Goal: Task Accomplishment & Management: Manage account settings

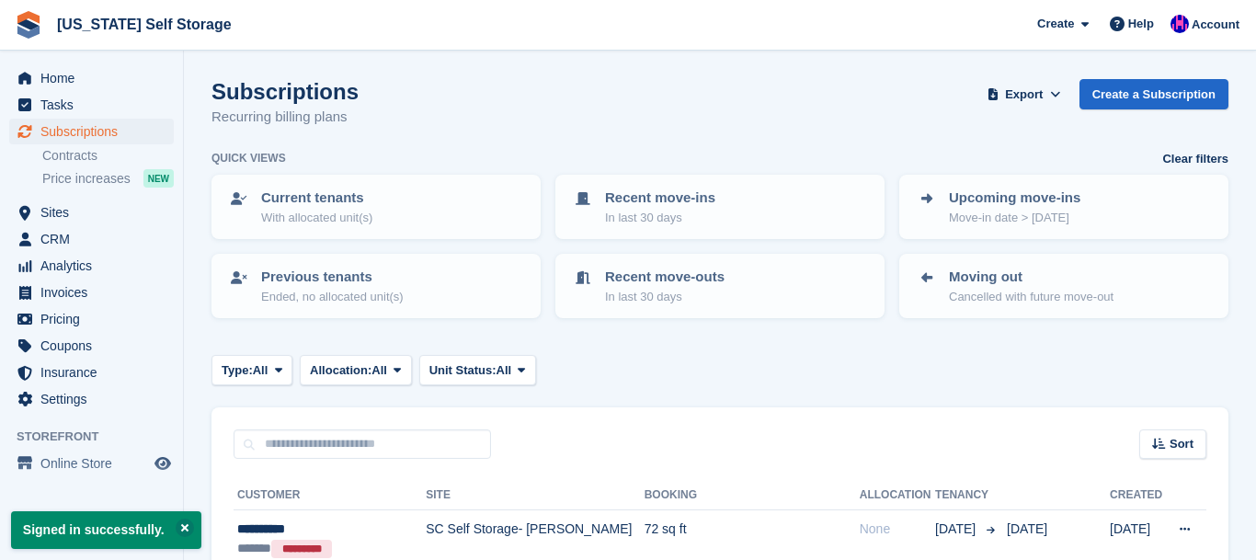
click at [761, 28] on span "South Carolina Self Storage Create Subscription Invoice Contact Deal Discount P…" at bounding box center [628, 25] width 1256 height 50
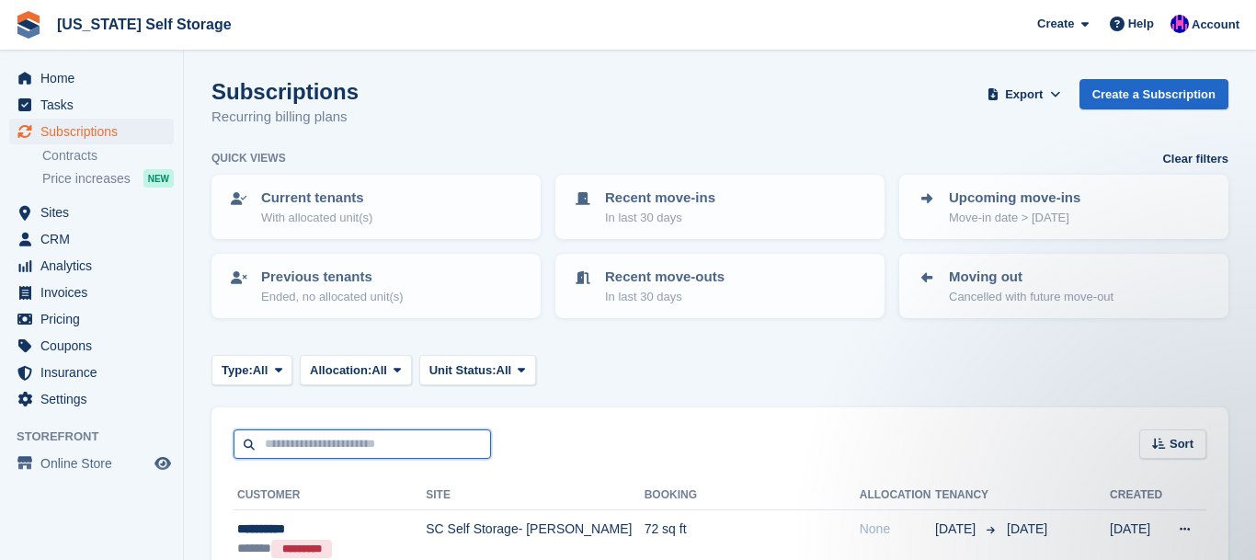
click at [388, 447] on input "text" at bounding box center [362, 444] width 257 height 30
click at [376, 439] on input "text" at bounding box center [362, 444] width 257 height 30
type input "**********"
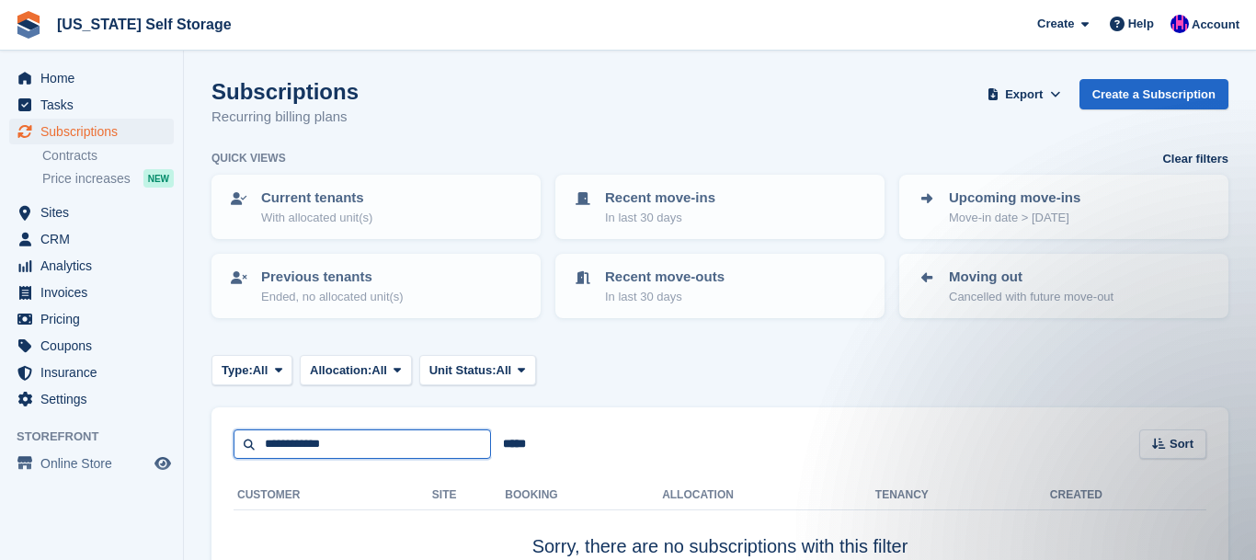
drag, startPoint x: 353, startPoint y: 448, endPoint x: 231, endPoint y: 450, distance: 122.3
click at [234, 450] on input "**********" at bounding box center [362, 444] width 257 height 30
click at [318, 442] on input "text" at bounding box center [362, 444] width 257 height 30
type input "**********"
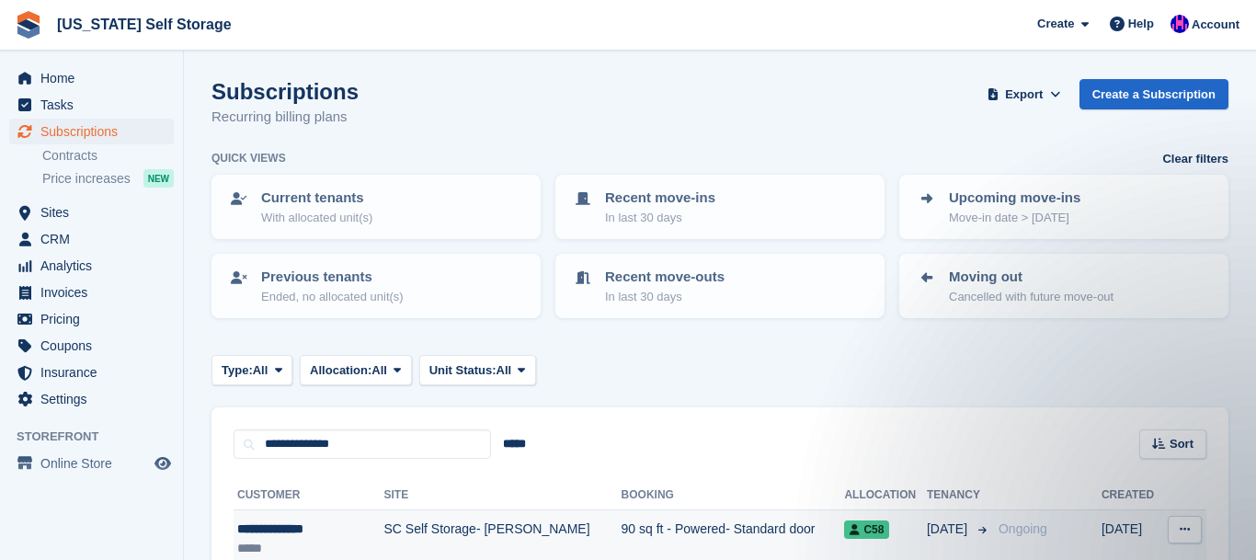
click at [289, 530] on div "**********" at bounding box center [300, 528] width 127 height 19
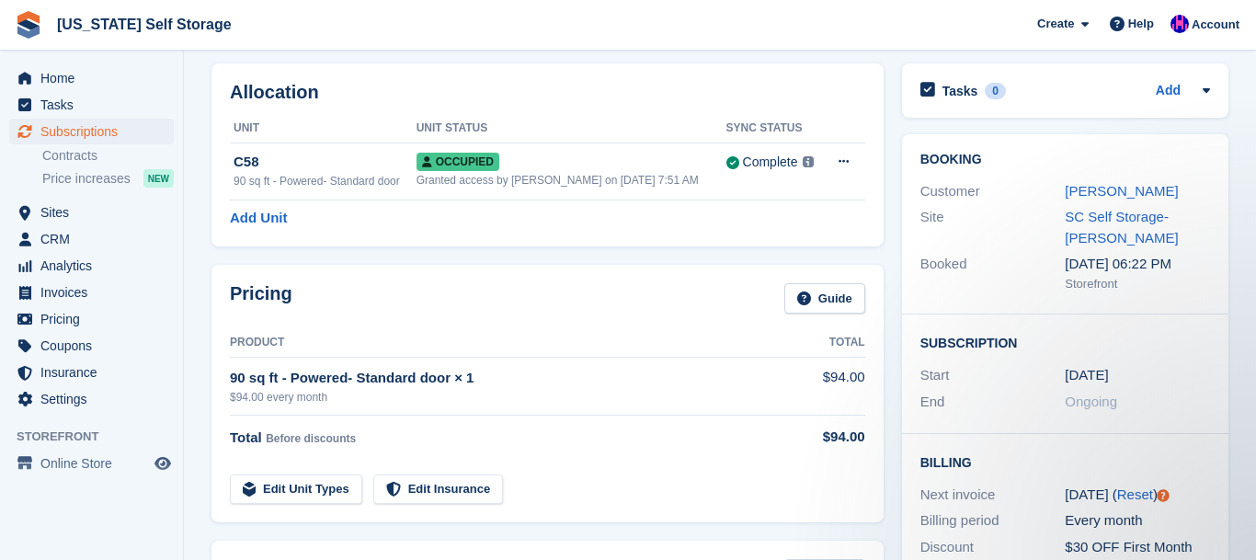
scroll to position [70, 0]
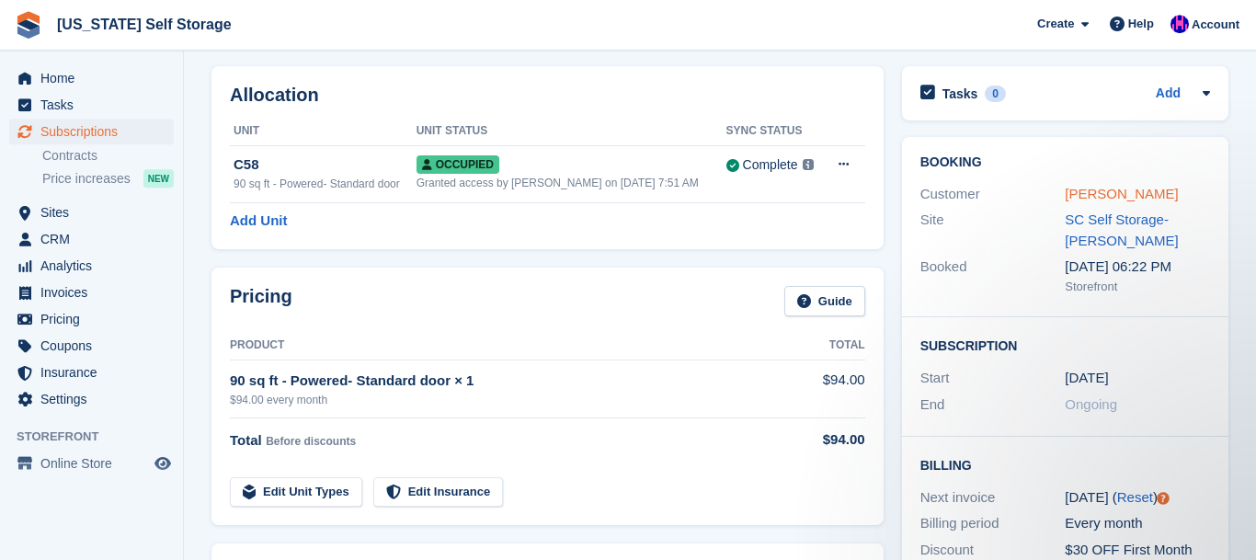
click at [1123, 199] on link "Michael Walker" at bounding box center [1121, 194] width 113 height 16
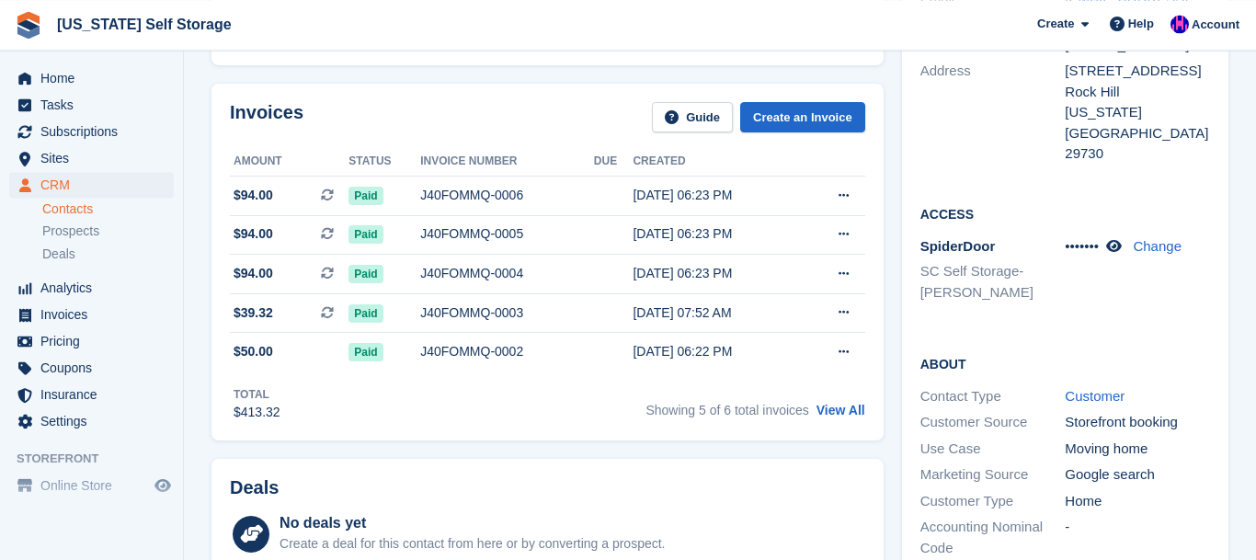
scroll to position [263, 0]
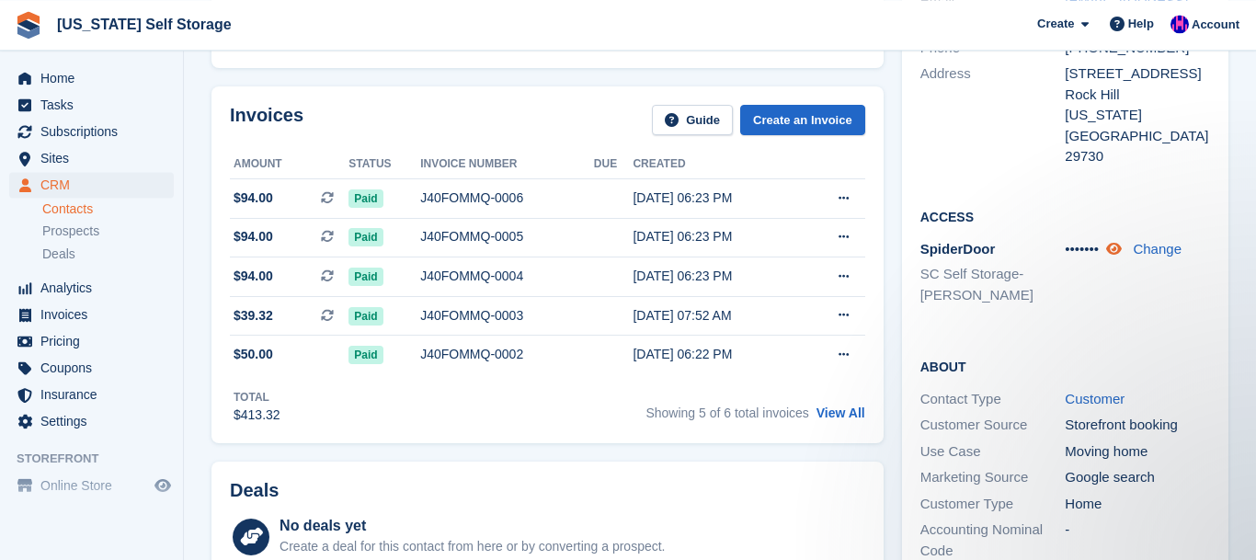
click at [1119, 248] on icon at bounding box center [1114, 249] width 16 height 14
click at [61, 78] on span "Home" at bounding box center [95, 78] width 110 height 26
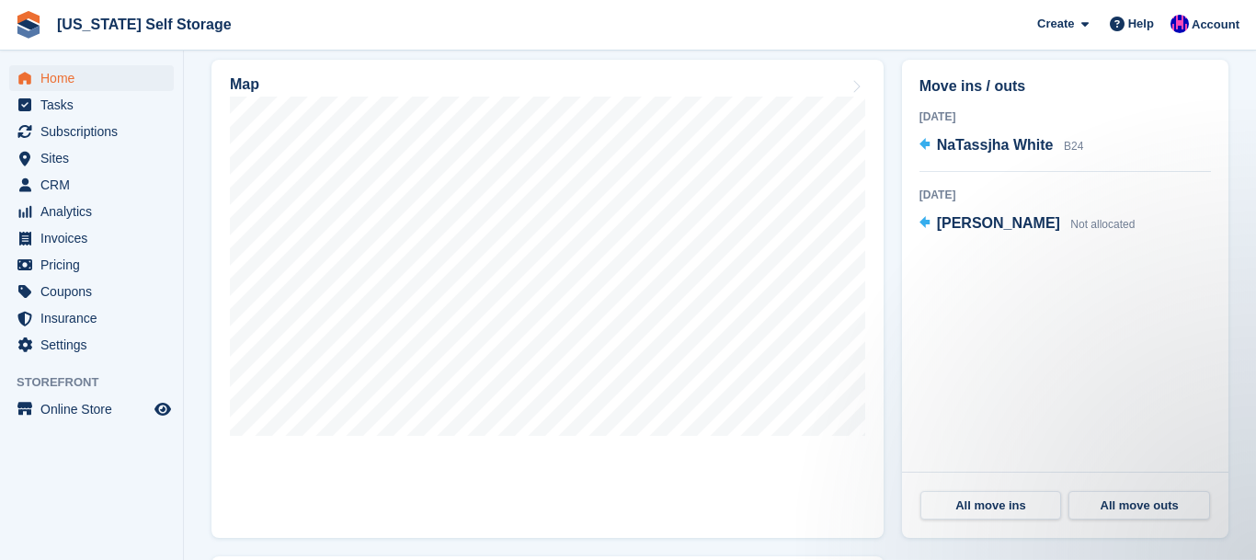
scroll to position [534, 0]
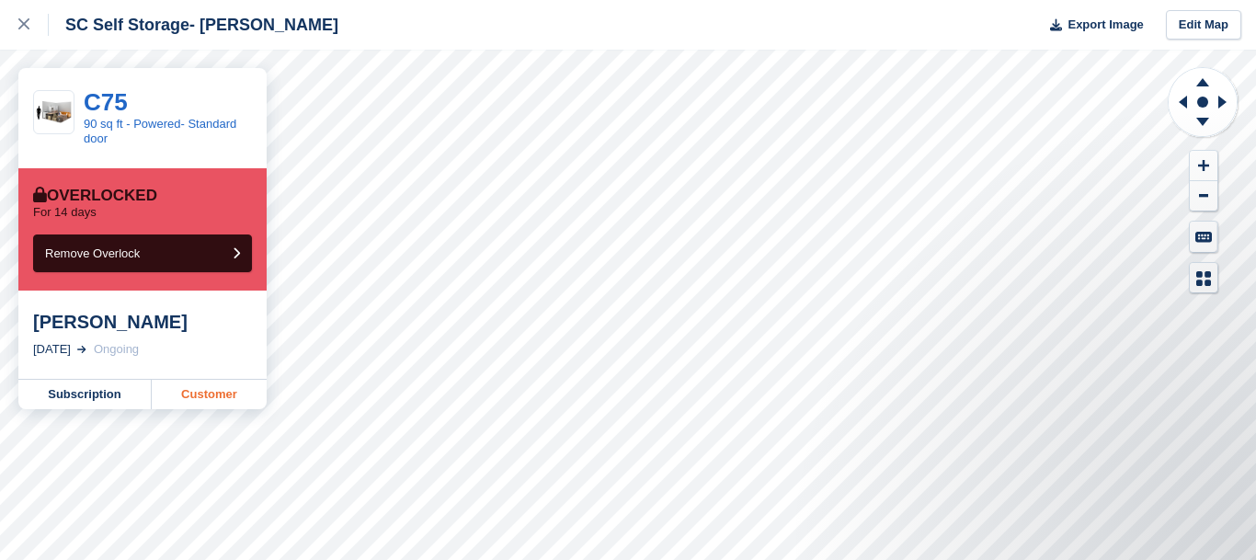
click at [218, 396] on link "Customer" at bounding box center [209, 394] width 115 height 29
click at [24, 27] on icon at bounding box center [23, 23] width 11 height 11
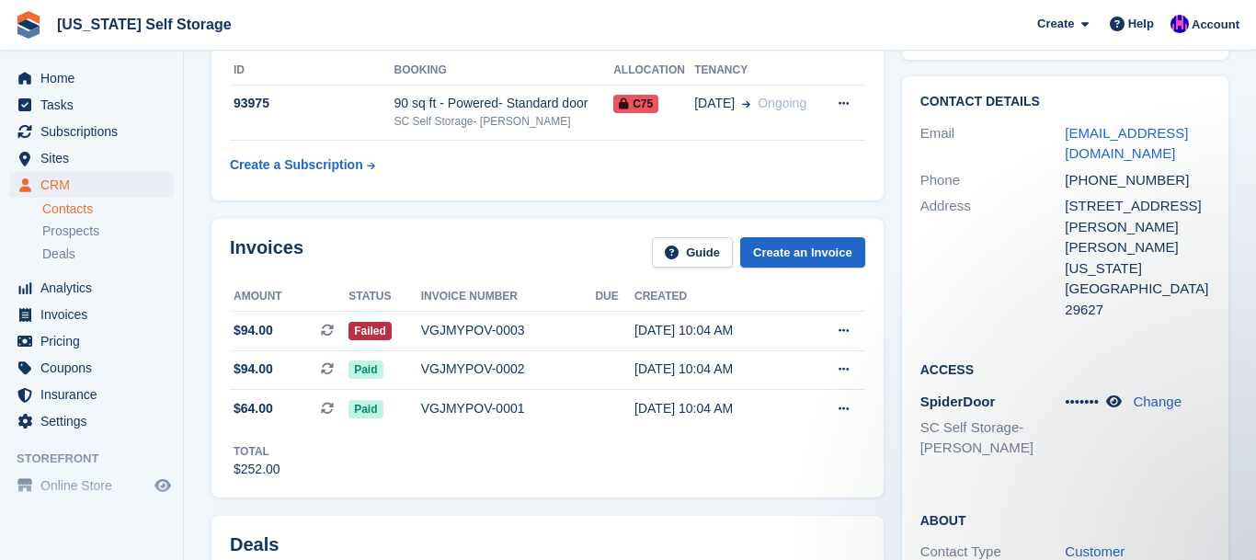
scroll to position [134, 0]
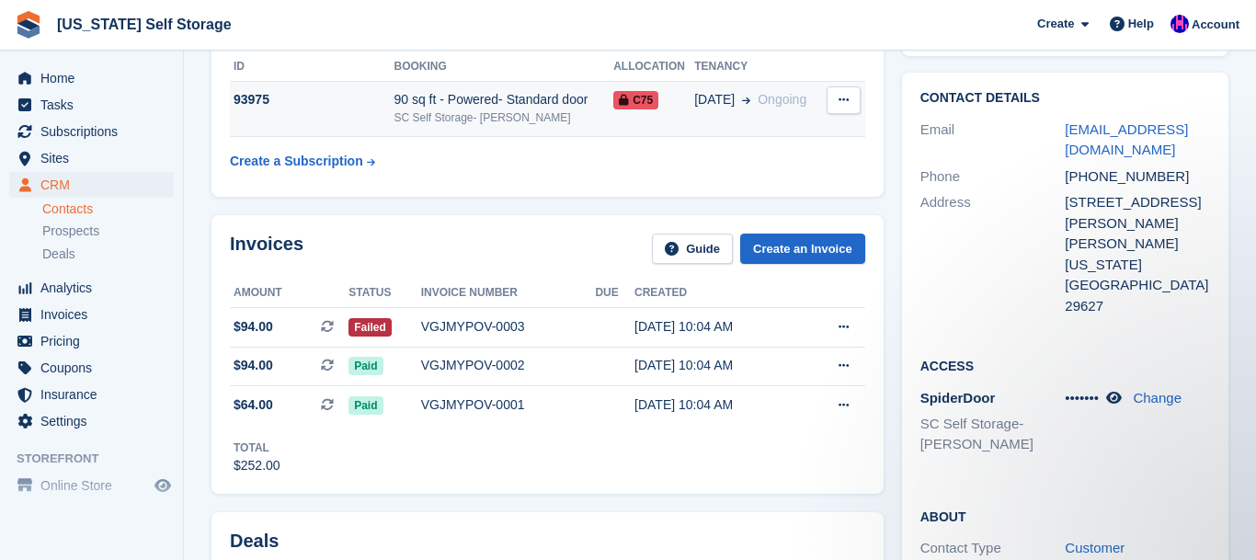
click at [851, 105] on button at bounding box center [843, 100] width 34 height 28
click at [741, 137] on p "Cancel subscription" at bounding box center [772, 136] width 160 height 24
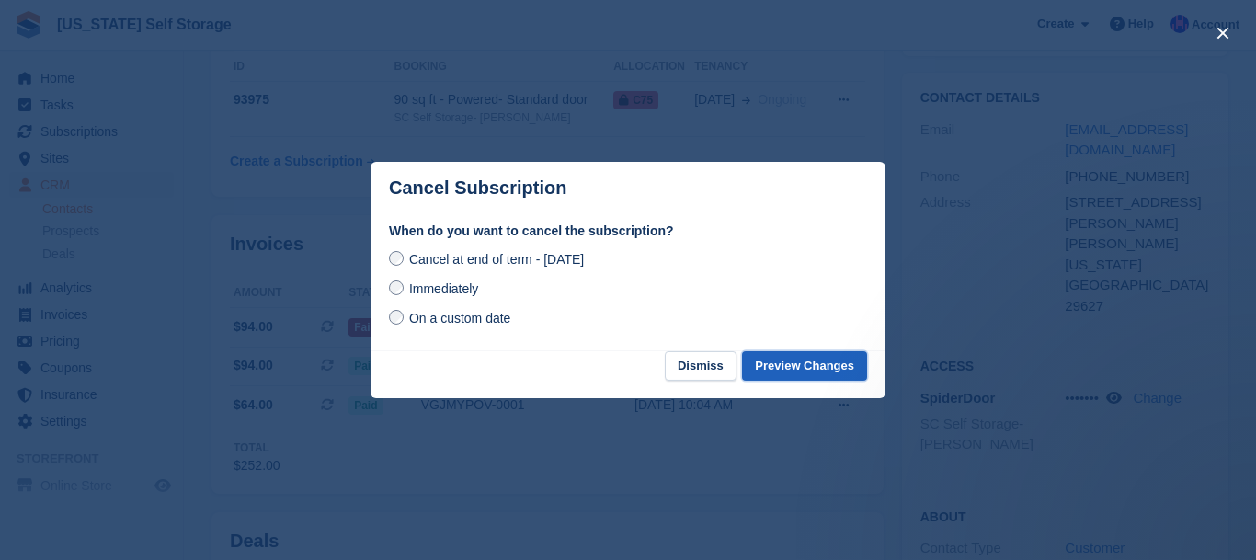
click at [825, 369] on button "Preview Changes" at bounding box center [804, 366] width 125 height 30
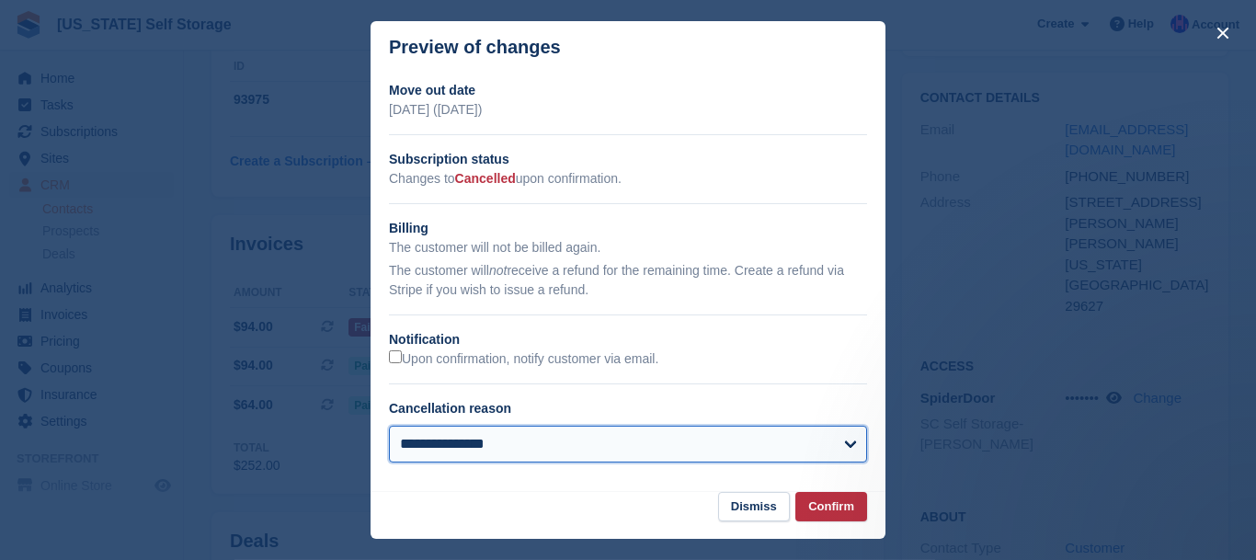
select select
click option "*******" at bounding box center [0, 0] width 0 height 0
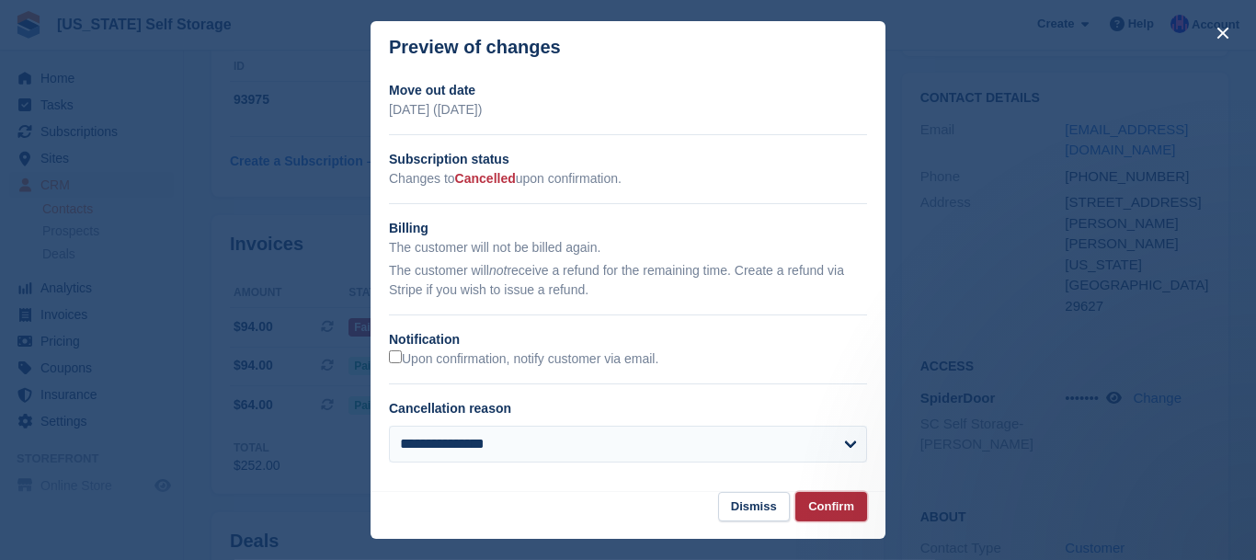
click at [841, 506] on button "Confirm" at bounding box center [831, 507] width 72 height 30
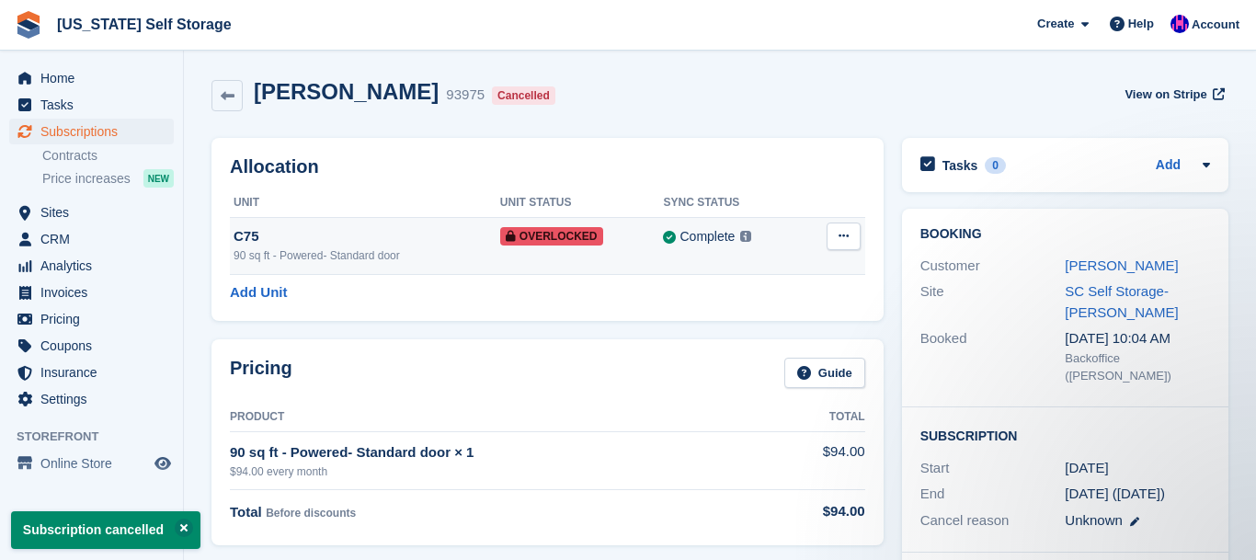
click at [842, 238] on icon at bounding box center [843, 236] width 10 height 12
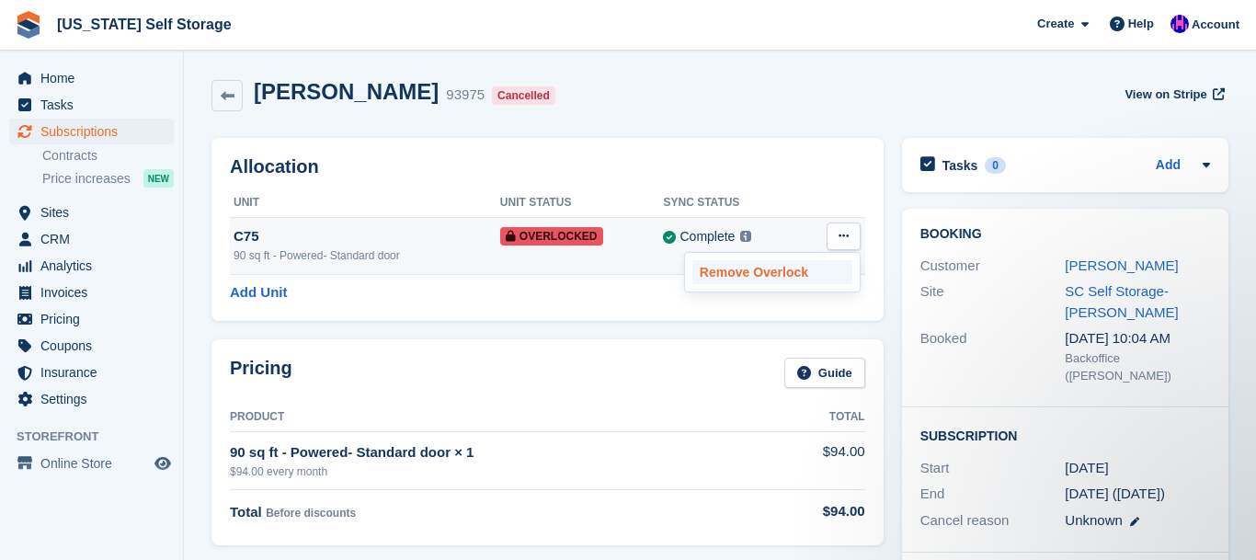
click at [763, 274] on p "Remove Overlock" at bounding box center [772, 272] width 160 height 24
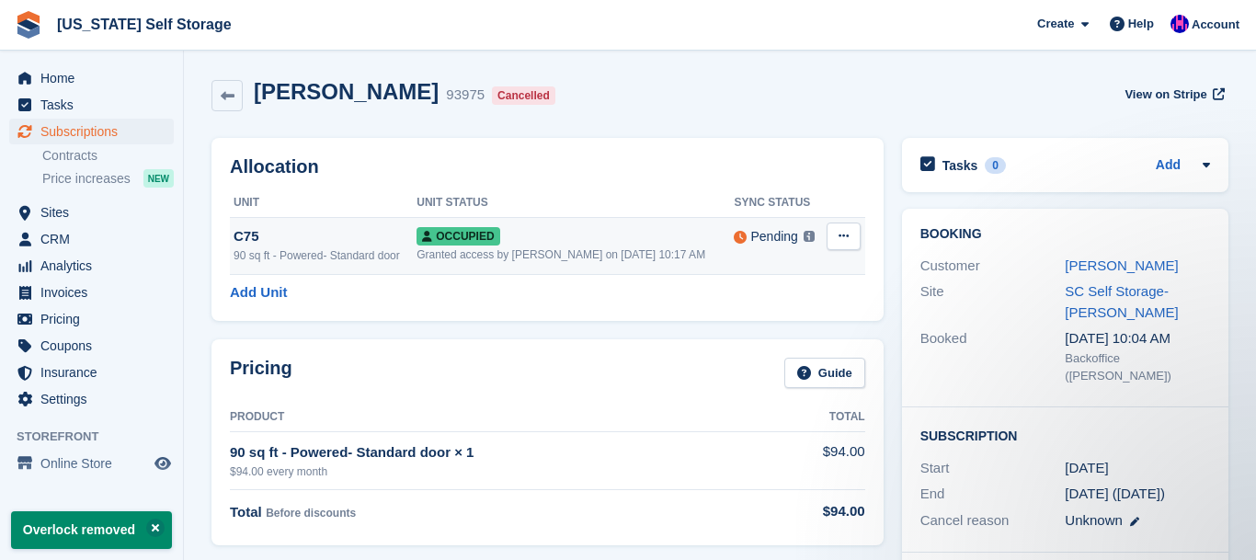
click at [842, 234] on icon at bounding box center [843, 236] width 10 height 12
click at [721, 271] on p "Overlock" at bounding box center [772, 272] width 160 height 24
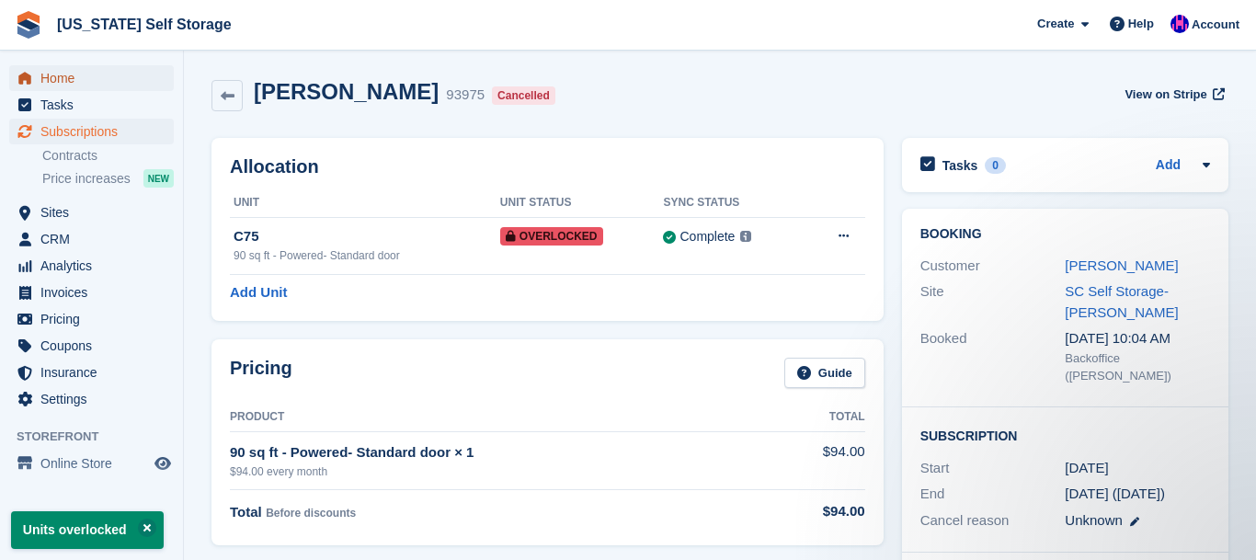
click at [77, 73] on span "Home" at bounding box center [95, 78] width 110 height 26
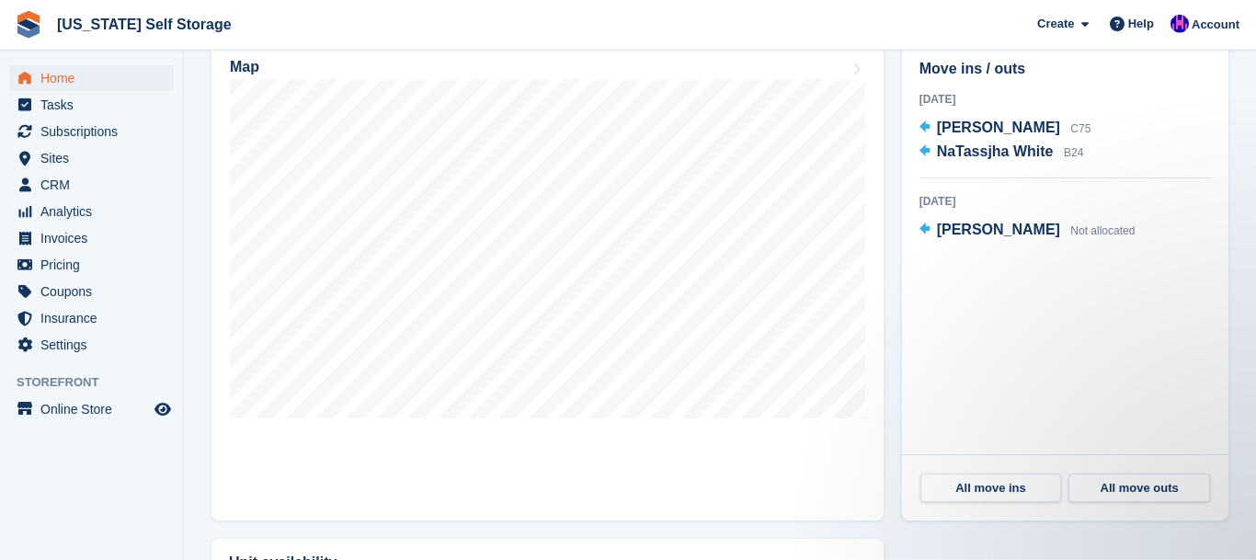
scroll to position [507, 0]
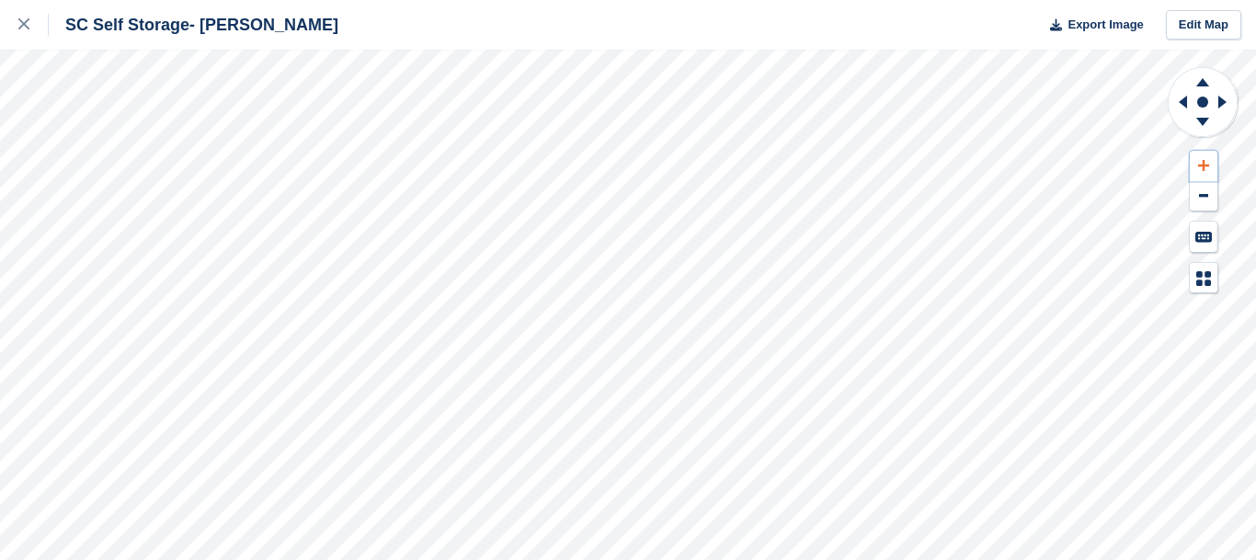
click at [1205, 169] on icon at bounding box center [1203, 165] width 11 height 13
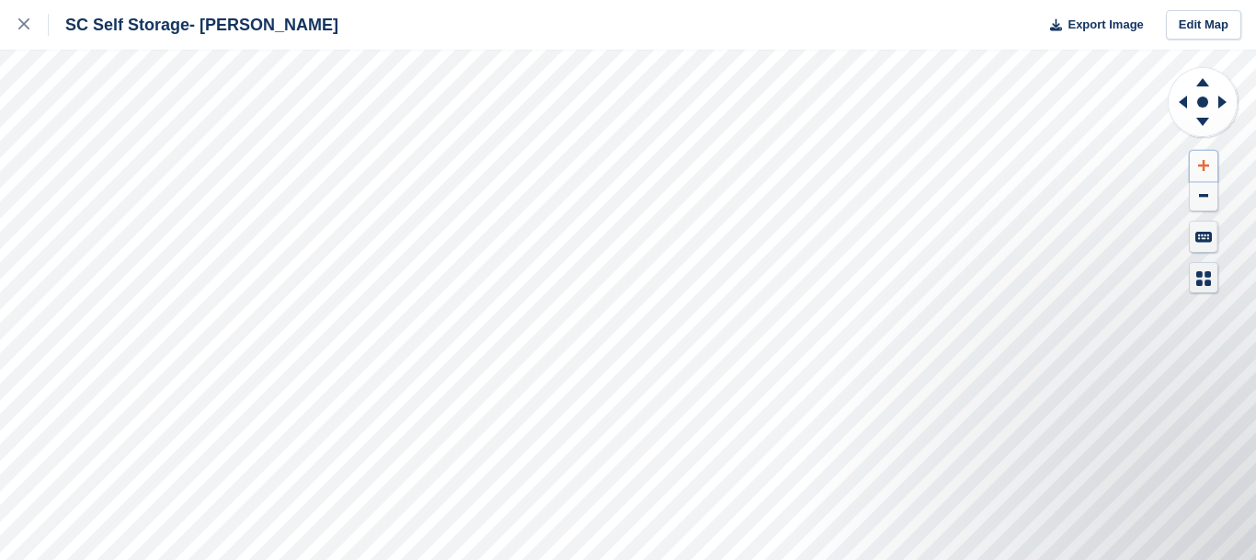
click at [1208, 160] on icon at bounding box center [1203, 165] width 11 height 13
click at [1178, 106] on icon at bounding box center [1179, 102] width 23 height 48
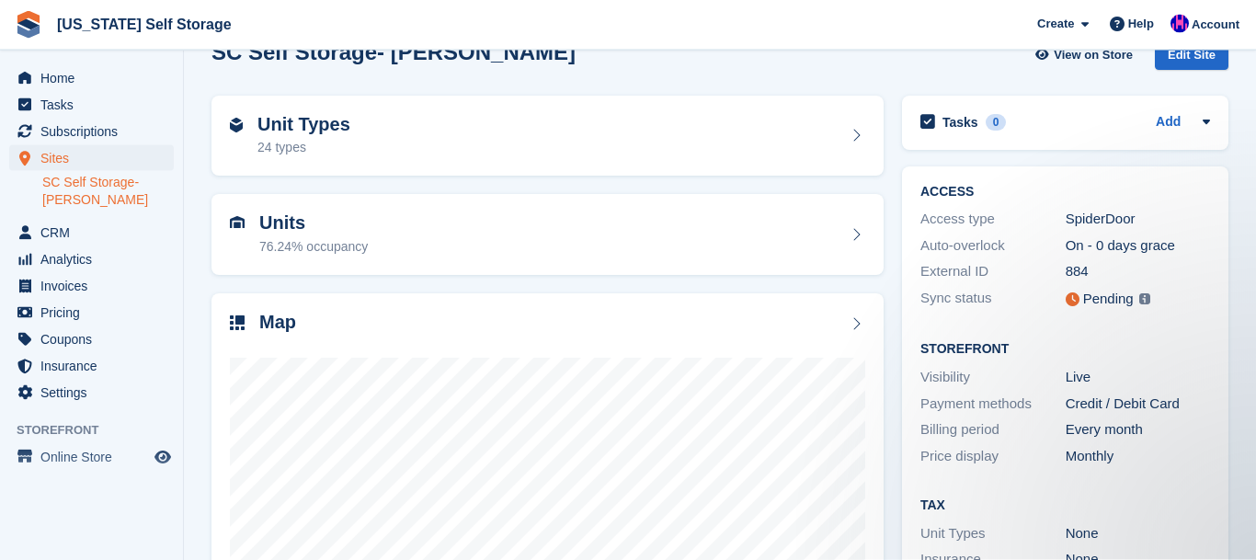
scroll to position [24, 0]
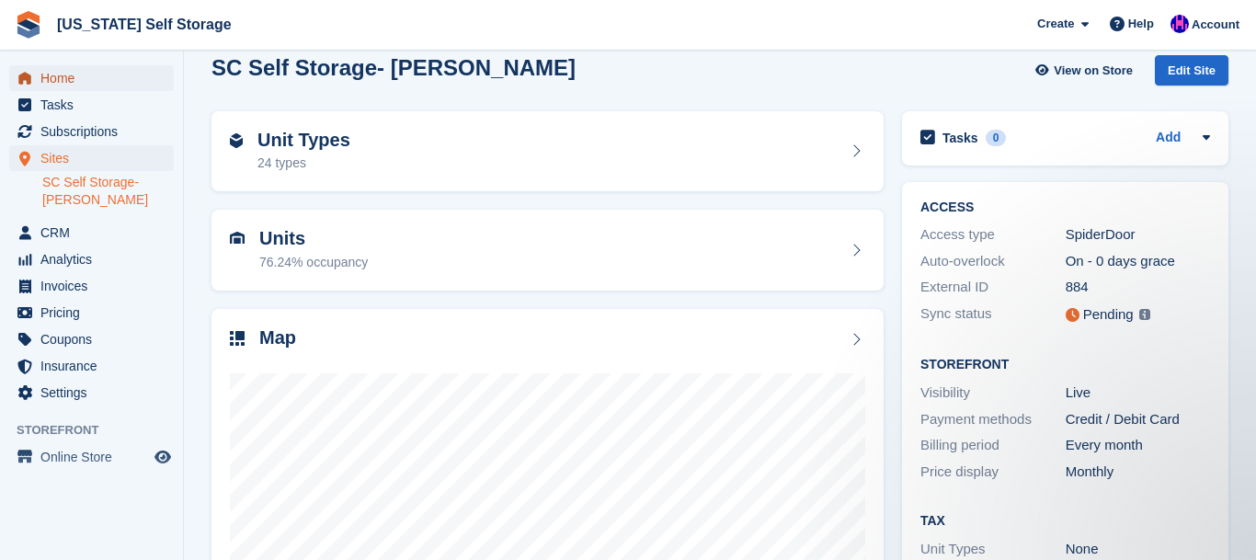
click at [92, 72] on span "Home" at bounding box center [95, 78] width 110 height 26
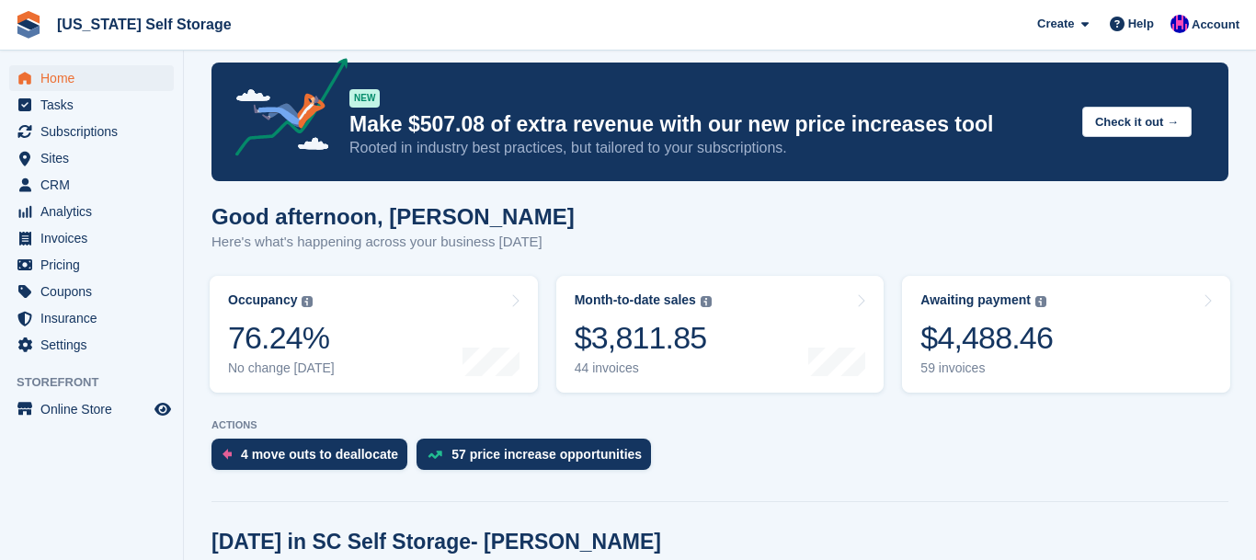
scroll to position [32, 0]
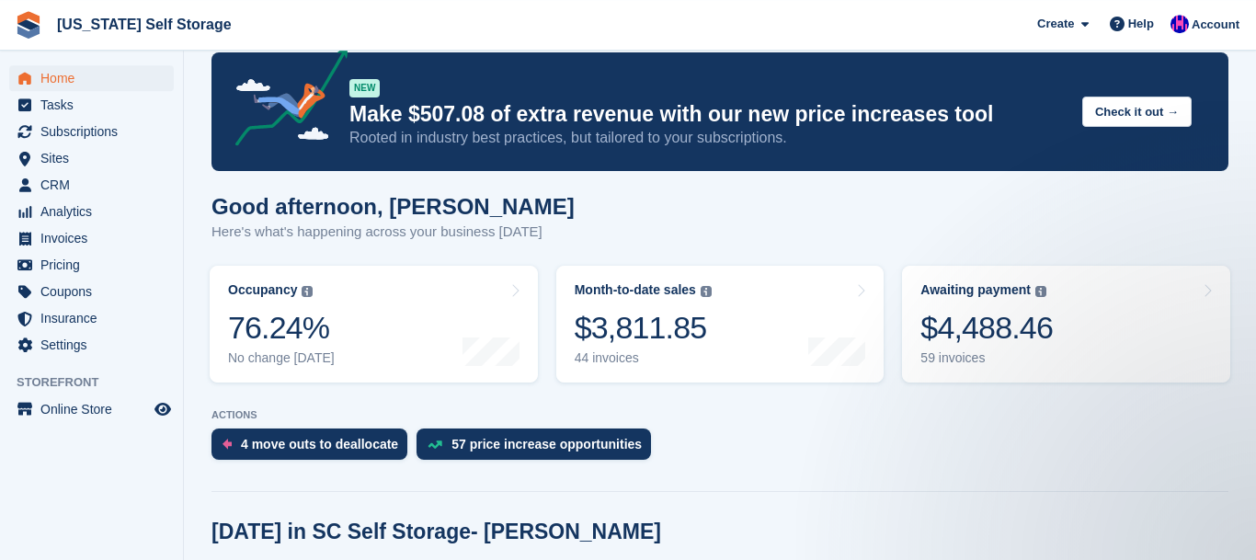
scroll to position [0, 0]
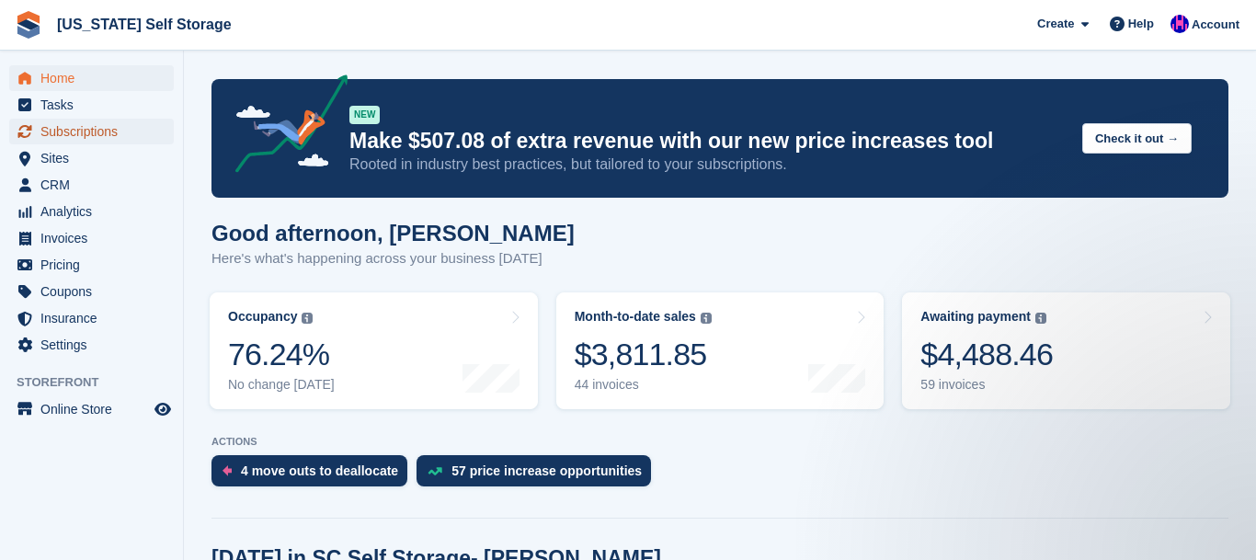
click at [90, 136] on span "Subscriptions" at bounding box center [95, 132] width 110 height 26
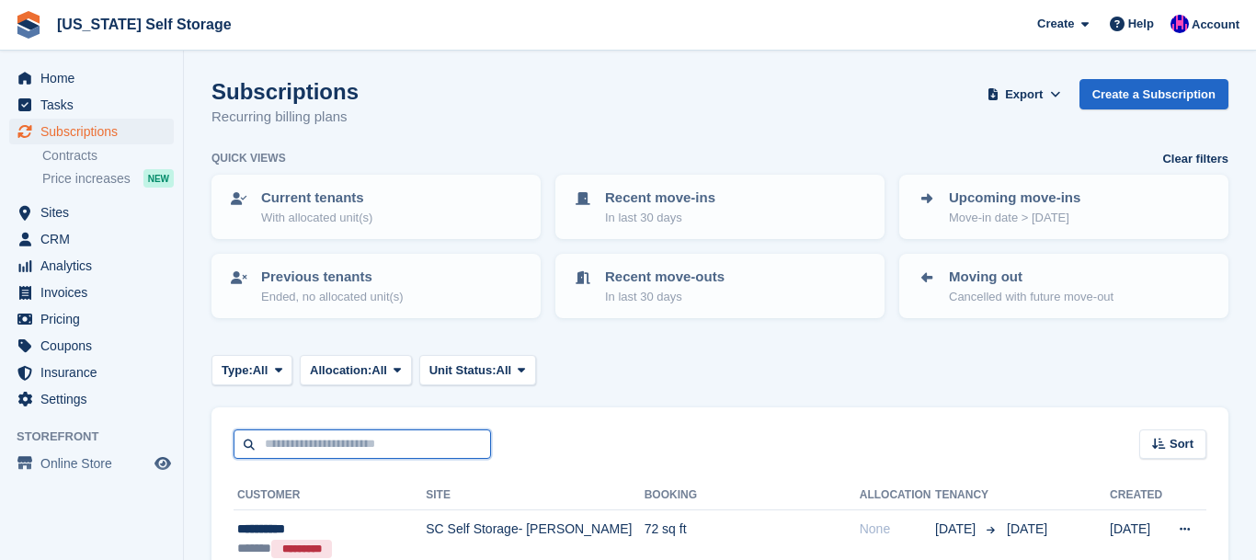
click at [349, 449] on input "text" at bounding box center [362, 444] width 257 height 30
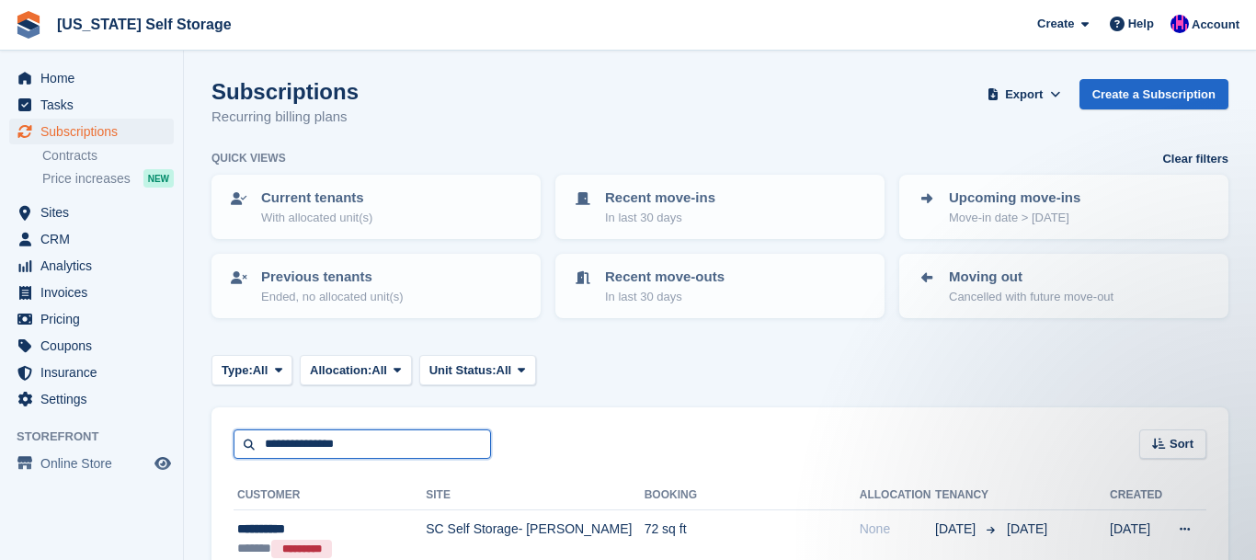
type input "**********"
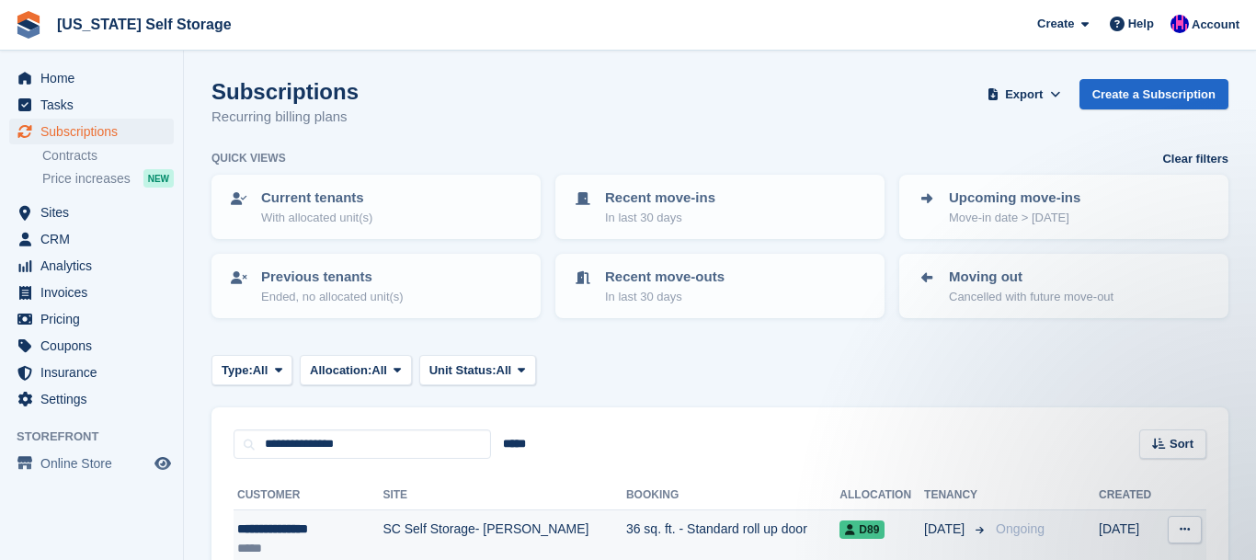
click at [304, 532] on div "**********" at bounding box center [298, 528] width 123 height 19
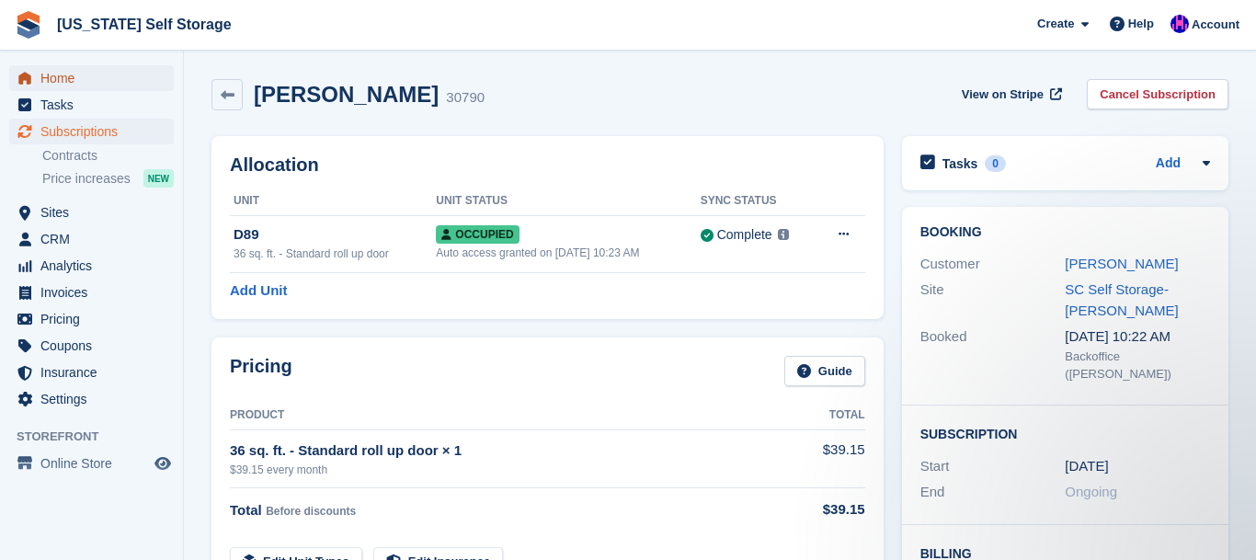
click at [57, 78] on span "Home" at bounding box center [95, 78] width 110 height 26
